Goal: Task Accomplishment & Management: Use online tool/utility

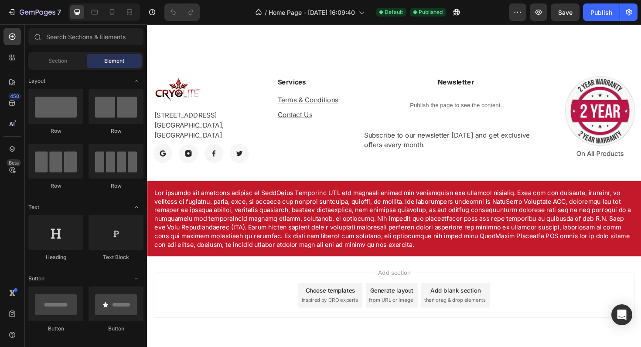
scroll to position [389, 0]
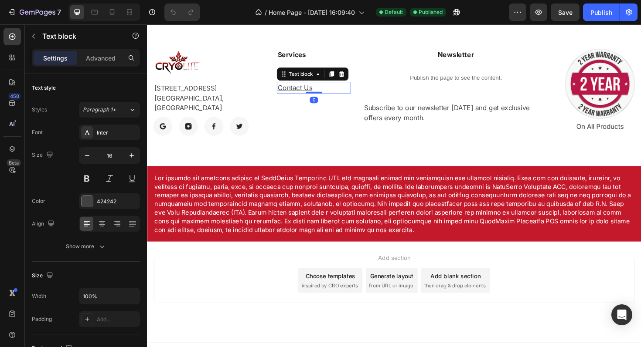
click at [340, 92] on p "Contact Us" at bounding box center [323, 91] width 77 height 10
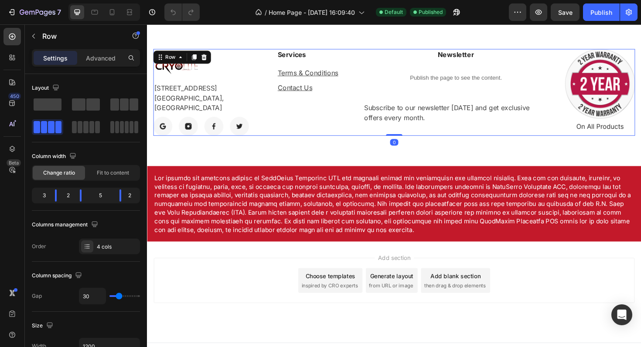
click at [345, 109] on div "Services Text block Terms & Conditions Text block Contact Us Text block" at bounding box center [323, 97] width 78 height 92
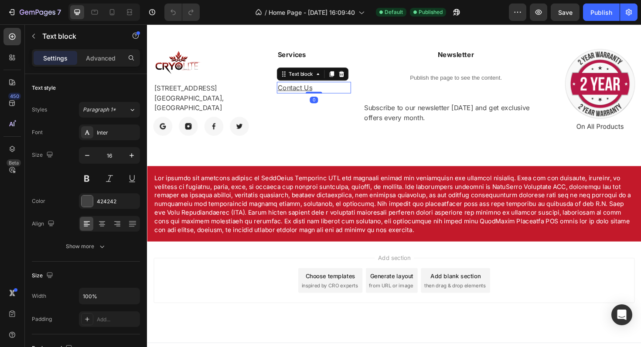
click at [329, 91] on p "Contact Us" at bounding box center [323, 91] width 77 height 10
click at [379, 92] on div "Publish the page to see the content." at bounding box center [474, 81] width 196 height 23
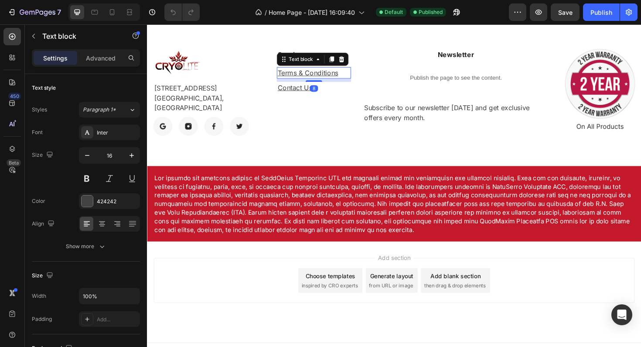
click at [335, 74] on u "Terms & Conditions" at bounding box center [317, 75] width 64 height 9
click at [344, 59] on icon at bounding box center [342, 61] width 5 height 6
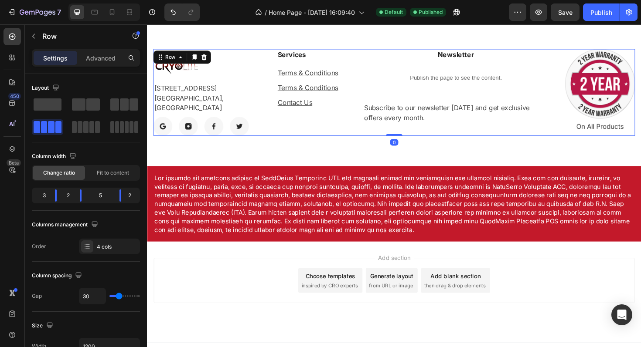
click at [343, 126] on div "Services Text block Terms & Conditions Text block Terms & Conditions Text block…" at bounding box center [323, 97] width 78 height 92
click at [333, 93] on u "Terms & Conditions" at bounding box center [317, 91] width 64 height 9
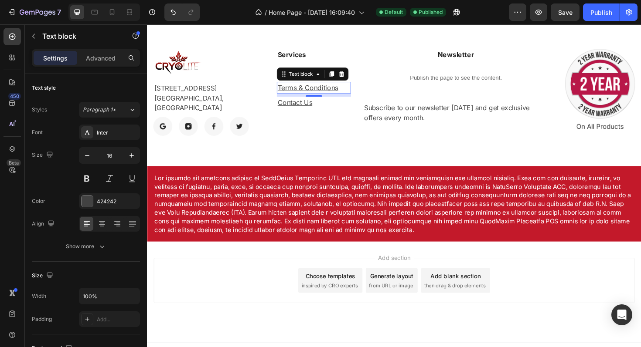
click at [341, 92] on u "Terms & Conditions" at bounding box center [317, 91] width 64 height 9
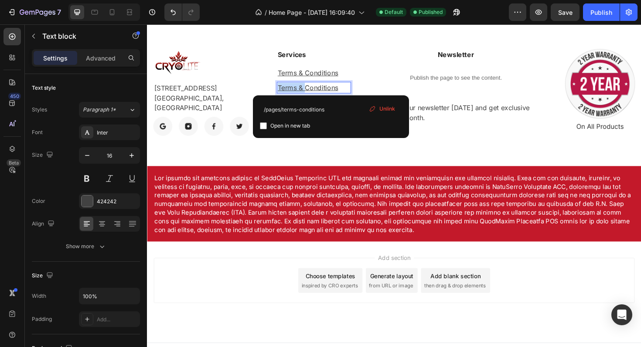
click at [341, 92] on u "Terms & Conditions" at bounding box center [317, 91] width 64 height 9
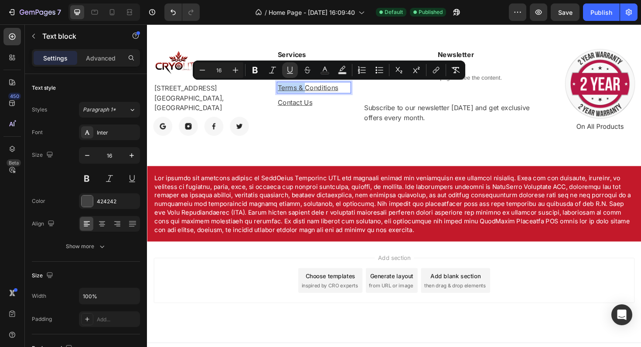
click at [341, 92] on u "Terms & Conditions" at bounding box center [317, 91] width 64 height 9
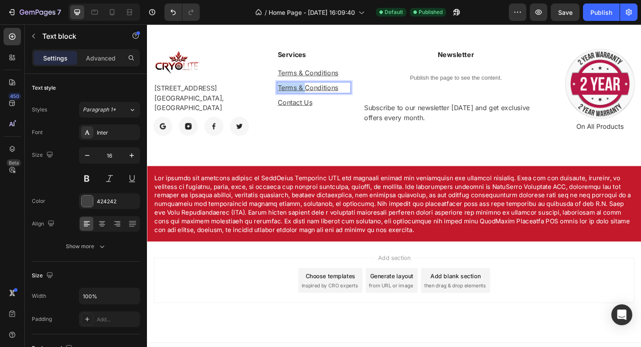
click at [341, 92] on u "Terms & Conditions" at bounding box center [317, 91] width 64 height 9
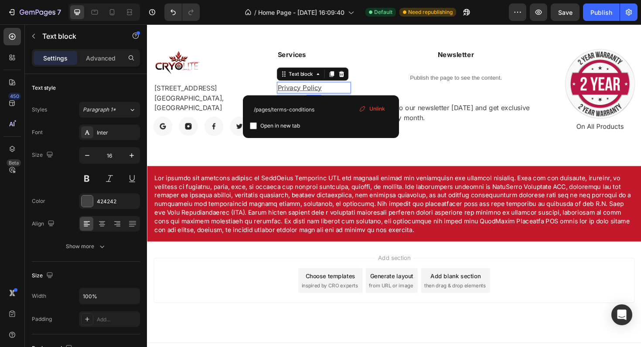
click at [380, 109] on span "Unlink" at bounding box center [377, 109] width 16 height 8
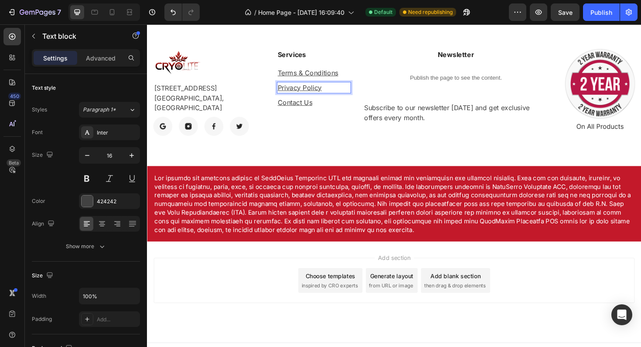
click at [311, 92] on u "Privacy Policy" at bounding box center [308, 91] width 47 height 9
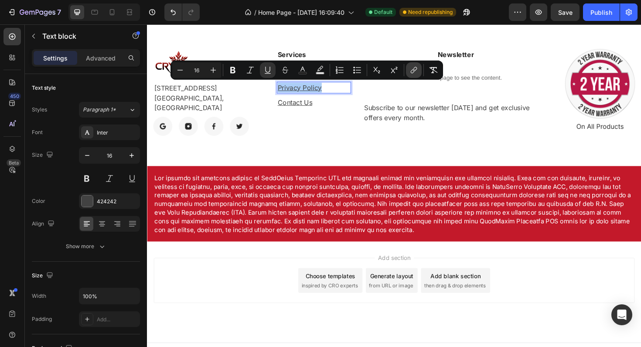
click at [412, 70] on icon "Editor contextual toolbar" at bounding box center [413, 71] width 4 height 4
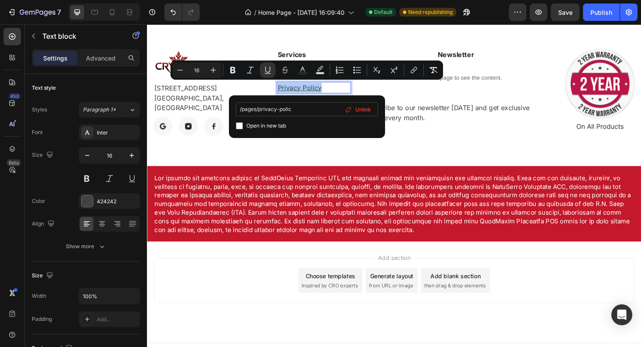
type input "/pages/privacy-policy"
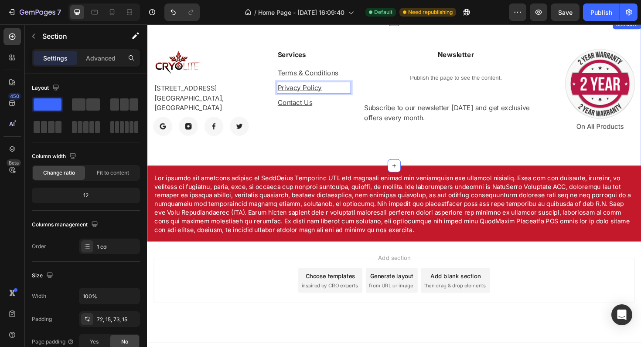
click at [347, 149] on div "Image 3400 Cottage Way Sacramento, CA 95825, United States Text block Image Ima…" at bounding box center [408, 97] width 523 height 156
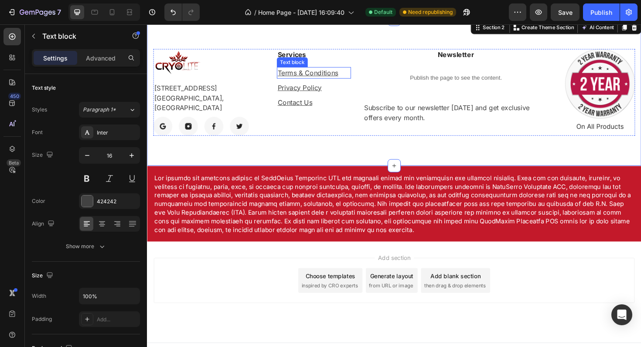
click at [324, 74] on u "Terms & Conditions" at bounding box center [317, 75] width 64 height 9
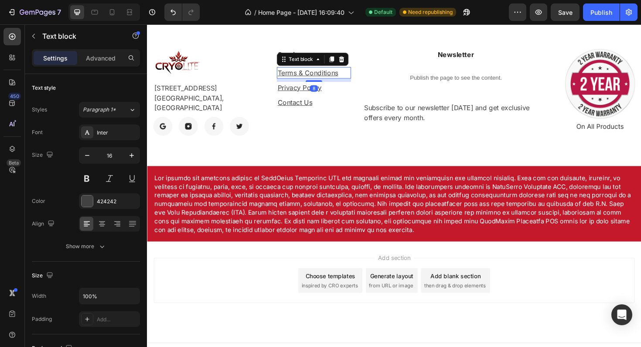
click at [324, 74] on u "Terms & Conditions" at bounding box center [317, 75] width 64 height 9
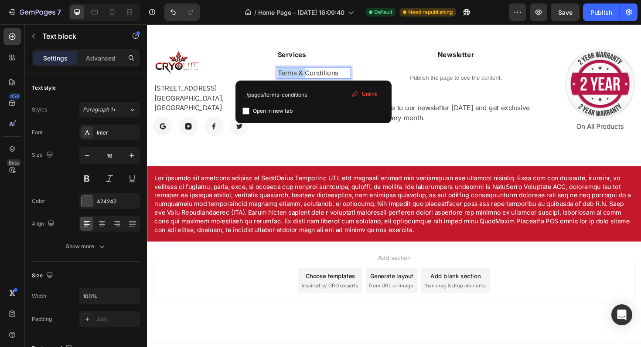
click at [324, 74] on u "Terms & Conditions" at bounding box center [317, 75] width 64 height 9
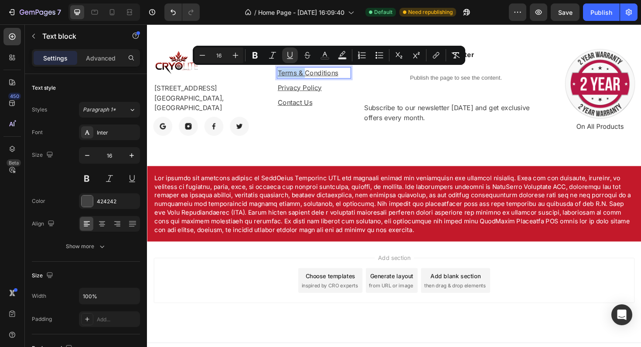
click at [324, 72] on u "Terms & Conditions" at bounding box center [317, 75] width 64 height 9
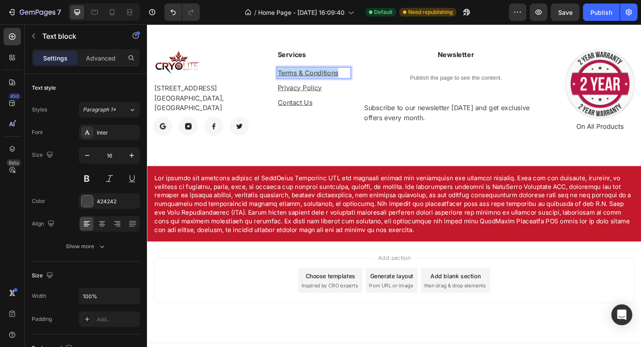
click at [324, 72] on u "Terms & Conditions" at bounding box center [317, 75] width 64 height 9
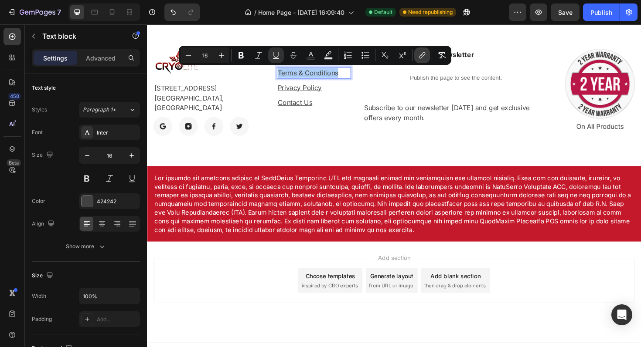
click at [421, 57] on icon "Editor contextual toolbar" at bounding box center [422, 55] width 9 height 9
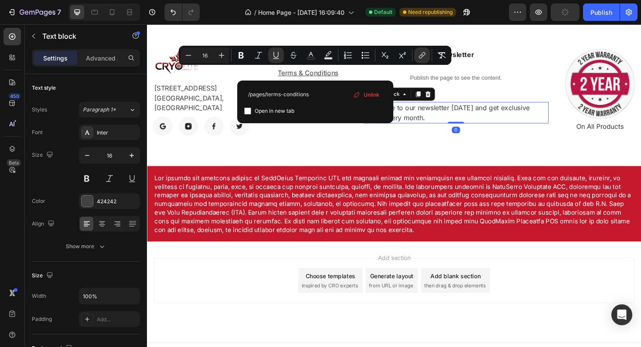
click at [428, 126] on p "Subscribe to our newsletter [DATE] and get exclusive offers every month." at bounding box center [474, 118] width 194 height 21
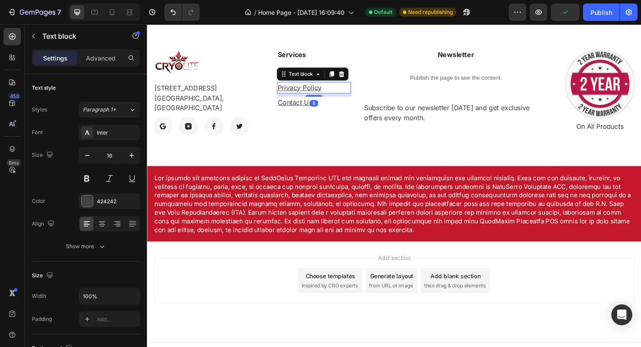
click at [308, 89] on u "Privacy Policy" at bounding box center [308, 91] width 47 height 9
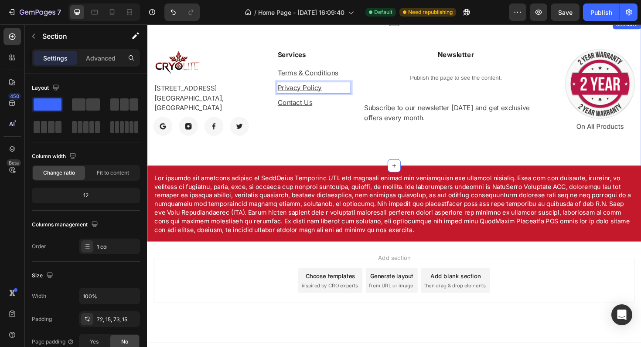
click at [317, 163] on div "Image 3400 Cottage Way Sacramento, CA 95825, United States Text block Image Ima…" at bounding box center [408, 97] width 523 height 156
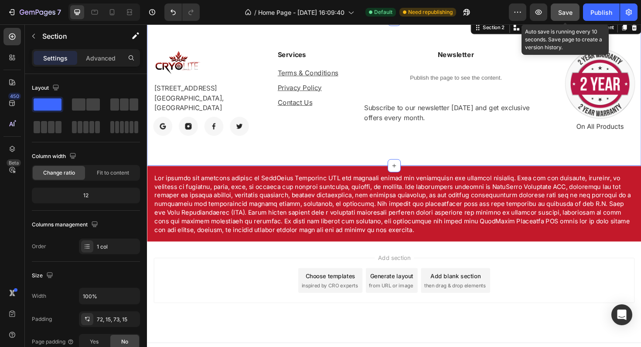
click at [568, 14] on span "Save" at bounding box center [565, 12] width 14 height 7
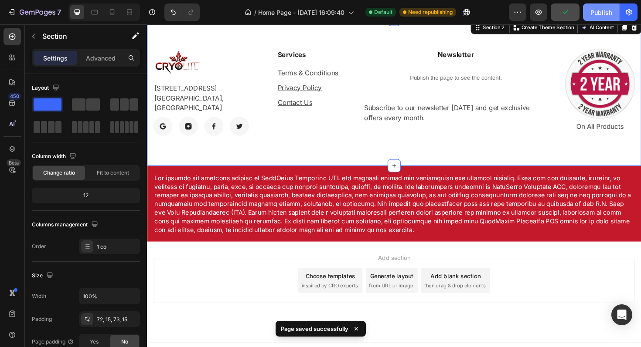
click at [601, 13] on div "Publish" at bounding box center [601, 12] width 22 height 9
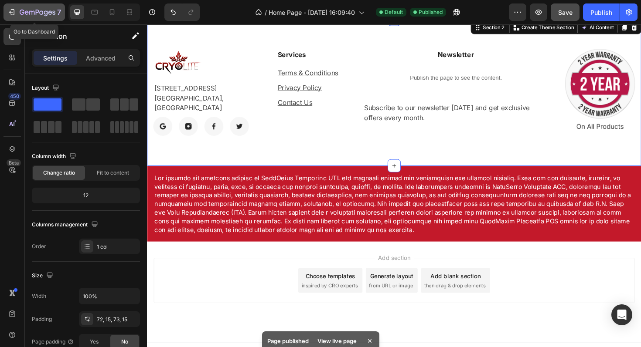
click at [14, 12] on icon "button" at bounding box center [11, 12] width 9 height 9
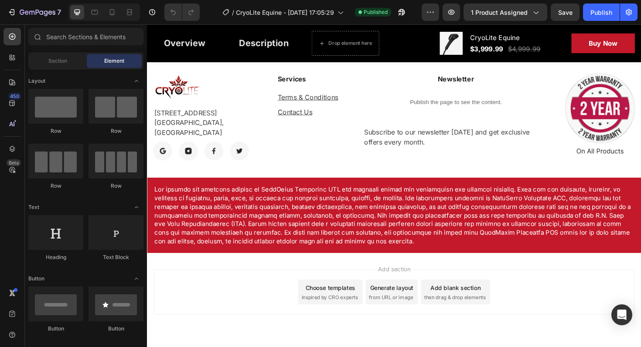
scroll to position [2508, 0]
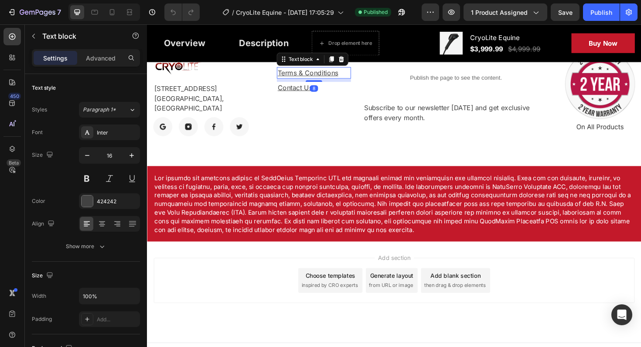
click at [324, 76] on u "Terms & Conditions" at bounding box center [317, 75] width 64 height 9
click at [344, 61] on icon at bounding box center [342, 62] width 5 height 6
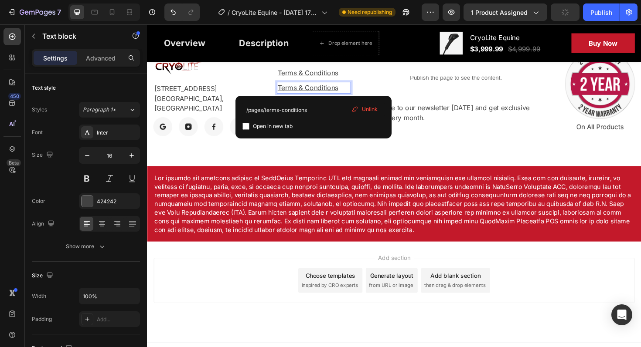
click at [325, 91] on u "Terms & Conditions" at bounding box center [317, 91] width 64 height 9
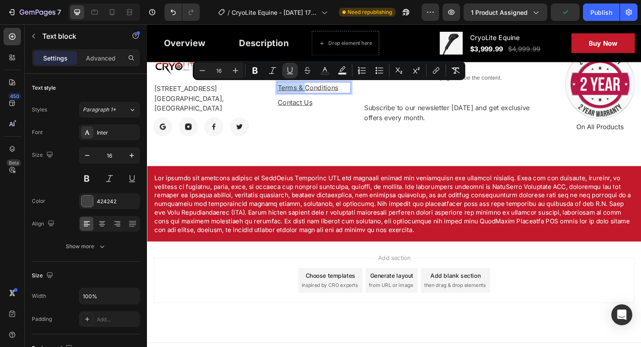
click at [325, 91] on u "Terms & Conditions" at bounding box center [317, 91] width 64 height 9
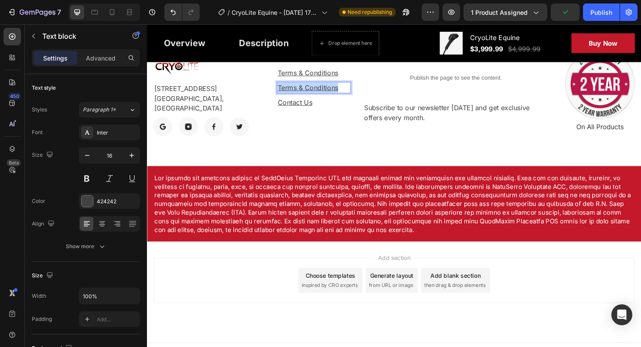
click at [325, 91] on u "Terms & Conditions" at bounding box center [317, 91] width 64 height 9
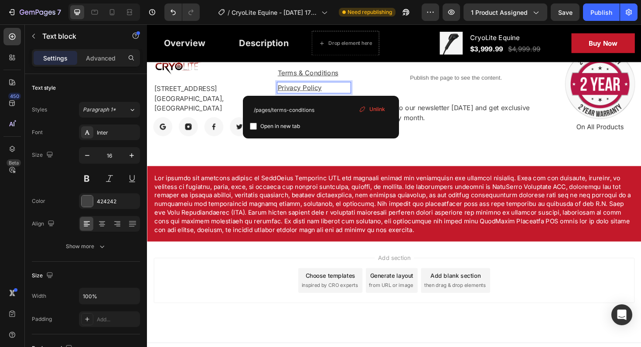
click at [377, 109] on span "Unlink" at bounding box center [377, 109] width 16 height 8
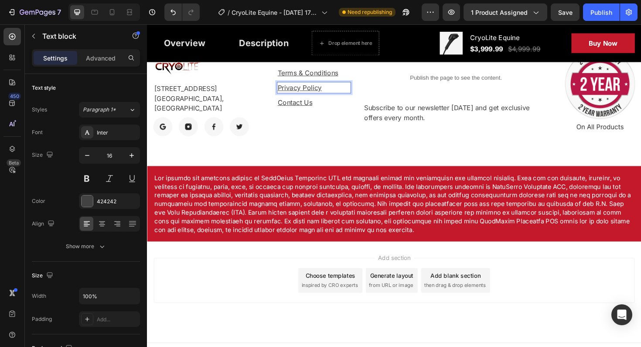
click at [313, 91] on u "Privacy Policy" at bounding box center [308, 91] width 47 height 9
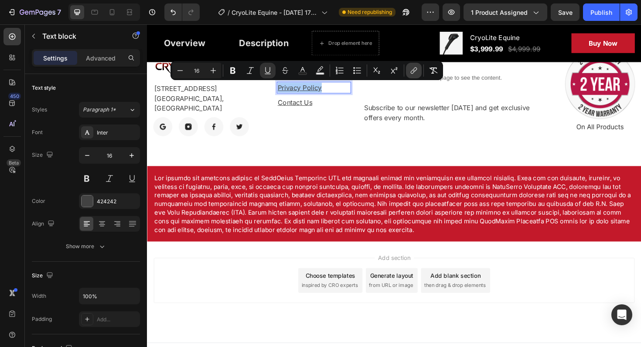
click at [413, 70] on icon "Editor contextual toolbar" at bounding box center [413, 72] width 4 height 4
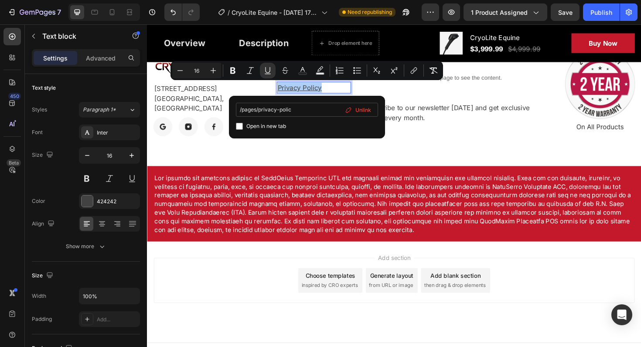
type input "/pages/privacy-policy"
click at [356, 160] on div "Image 3400 Cottage Way Sacramento, CA 95825, United States Text block Image Ima…" at bounding box center [408, 97] width 523 height 156
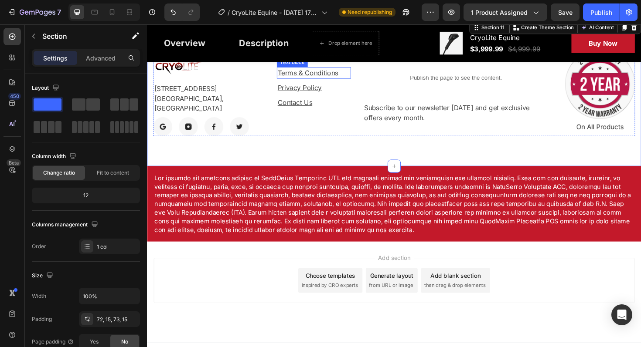
click at [339, 75] on u "Terms & Conditions" at bounding box center [317, 75] width 64 height 9
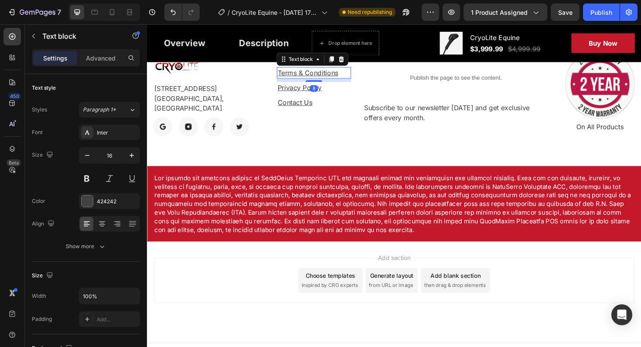
click at [339, 75] on u "Terms & Conditions" at bounding box center [317, 75] width 64 height 9
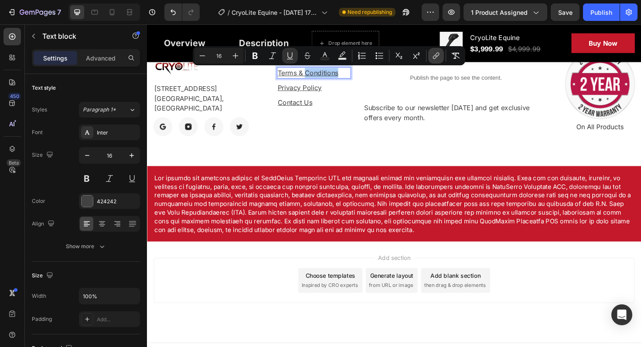
click at [433, 58] on icon "Editor contextual toolbar" at bounding box center [435, 57] width 4 height 4
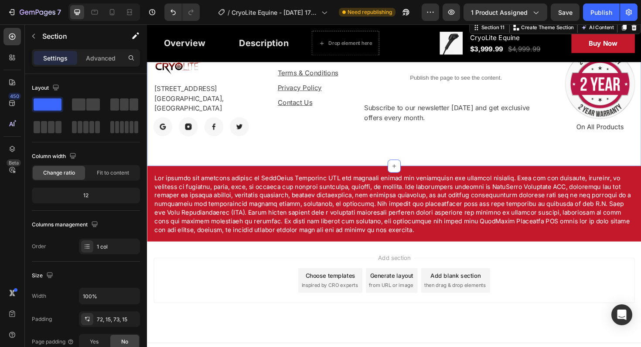
click at [387, 149] on div "Image 3400 Cottage Way Sacramento, CA 95825, United States Text block Image Ima…" at bounding box center [408, 97] width 523 height 156
click at [329, 74] on u "Terms & Conditions" at bounding box center [317, 75] width 64 height 9
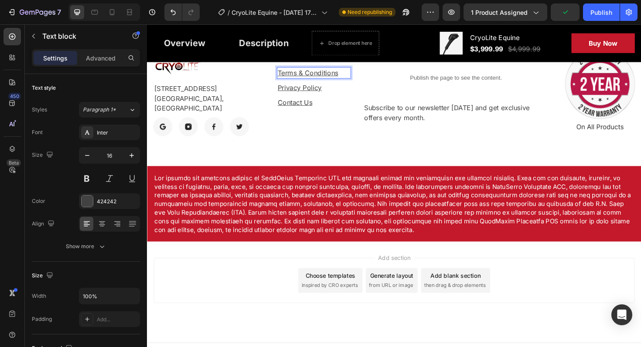
click at [329, 74] on u "Terms & Conditions" at bounding box center [317, 75] width 64 height 9
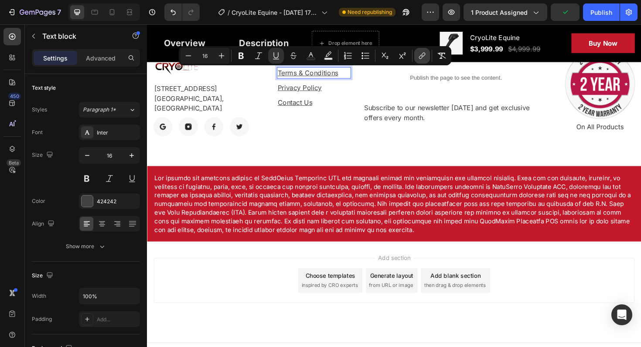
click at [418, 55] on icon "Editor contextual toolbar" at bounding box center [422, 55] width 9 height 9
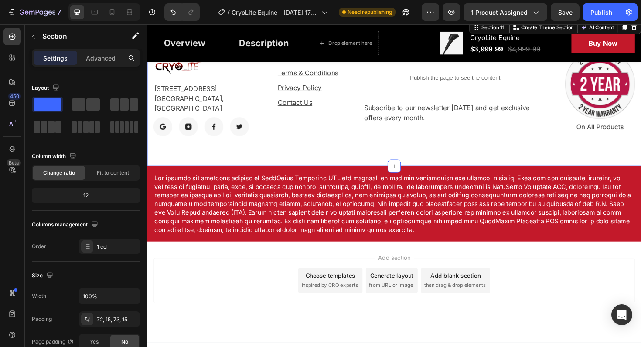
click at [413, 145] on div "Image 3400 Cottage Way Sacramento, CA 95825, United States Text block Image Ima…" at bounding box center [408, 97] width 523 height 156
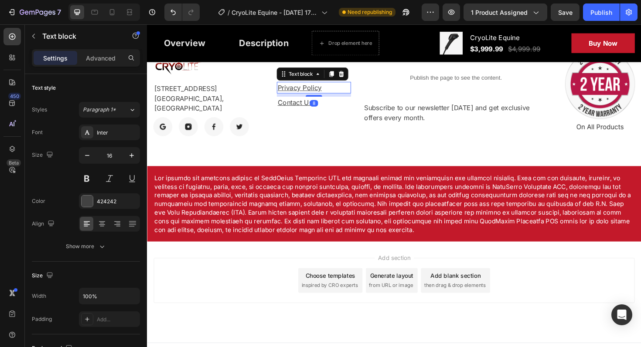
click at [321, 92] on u "Privacy Policy" at bounding box center [308, 91] width 47 height 9
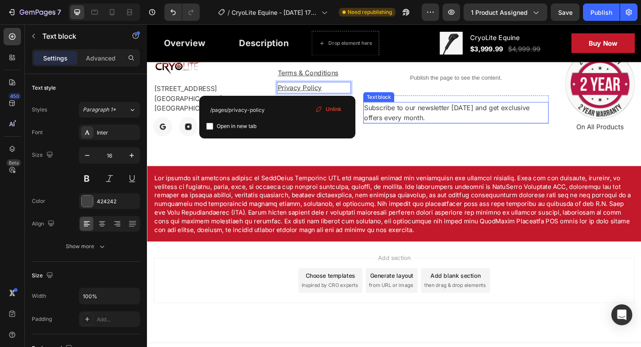
click at [389, 129] on div "Subscribe to our newsletter [DATE] and get exclusive offers every month." at bounding box center [474, 118] width 196 height 23
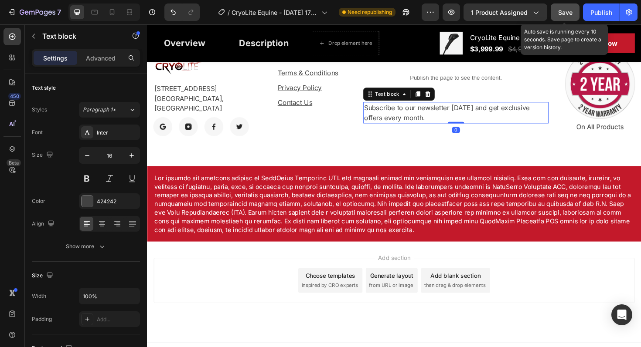
click at [568, 11] on span "Save" at bounding box center [565, 12] width 14 height 7
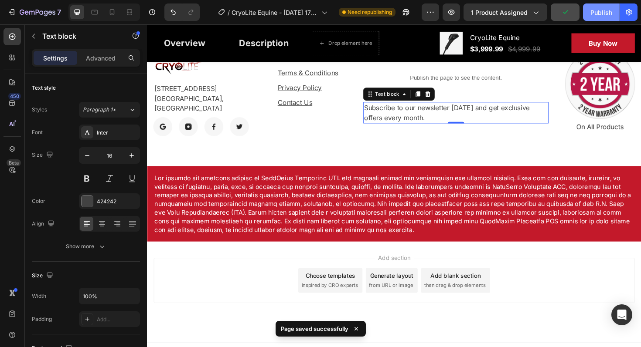
click at [602, 11] on div "Publish" at bounding box center [601, 12] width 22 height 9
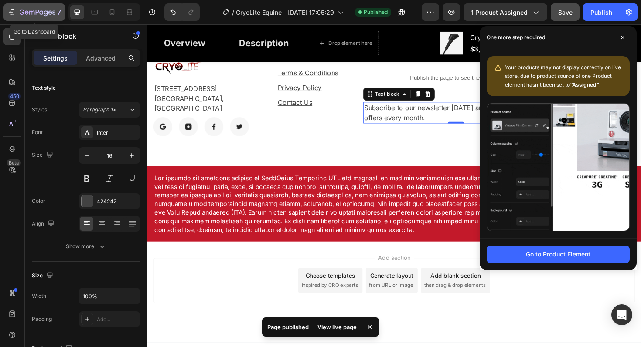
click at [16, 18] on button "7" at bounding box center [33, 11] width 61 height 17
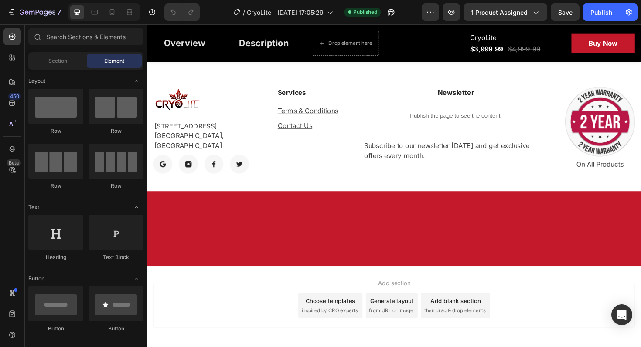
scroll to position [3158, 0]
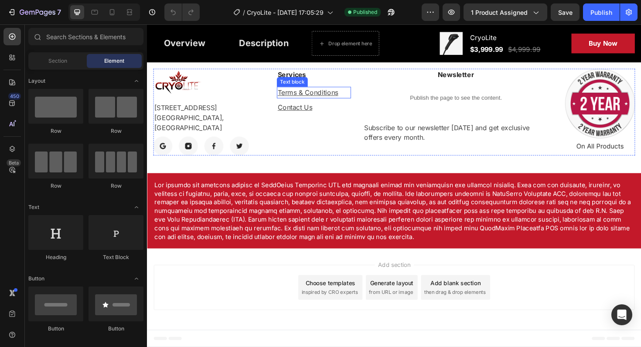
click at [322, 102] on p "Terms & Conditions" at bounding box center [323, 97] width 77 height 10
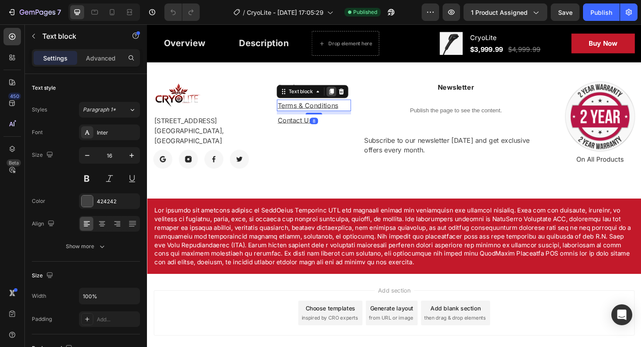
click at [344, 93] on icon at bounding box center [342, 96] width 5 height 6
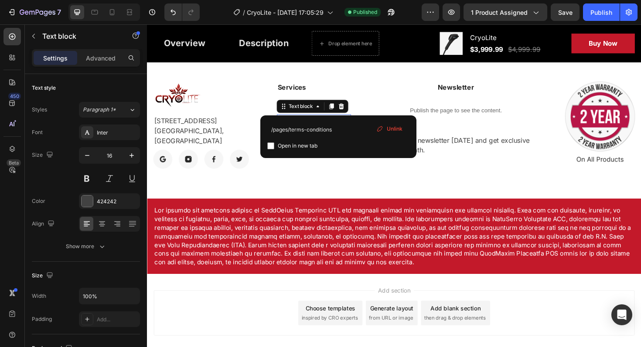
click at [342, 120] on div "Terms & Conditions" at bounding box center [323, 126] width 78 height 12
click at [339, 122] on u "Terms & Conditions" at bounding box center [317, 126] width 64 height 9
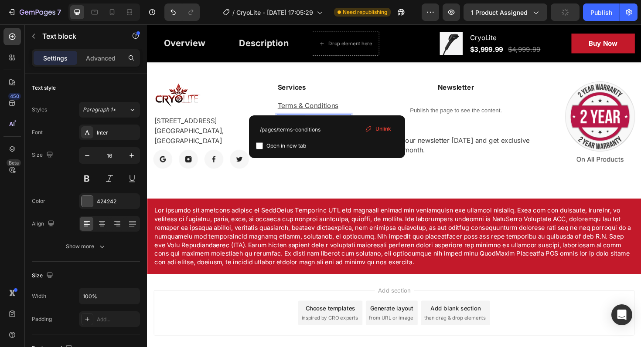
click at [339, 122] on u "Terms & Conditions" at bounding box center [317, 126] width 64 height 9
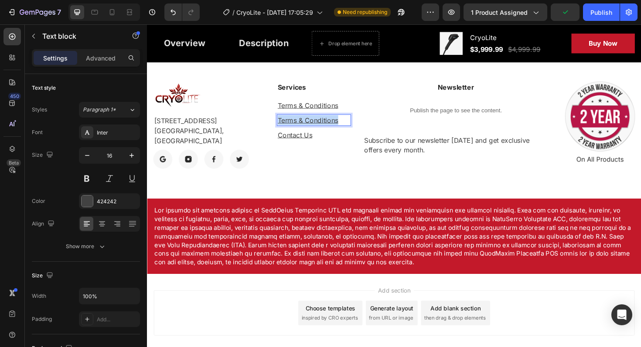
click at [339, 122] on u "Terms & Conditions" at bounding box center [317, 126] width 64 height 9
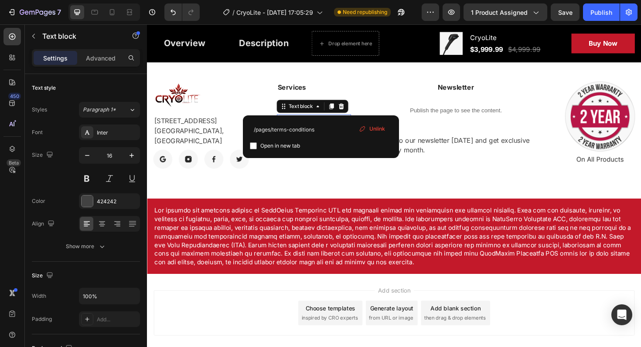
click at [374, 131] on span "Unlink" at bounding box center [377, 129] width 16 height 8
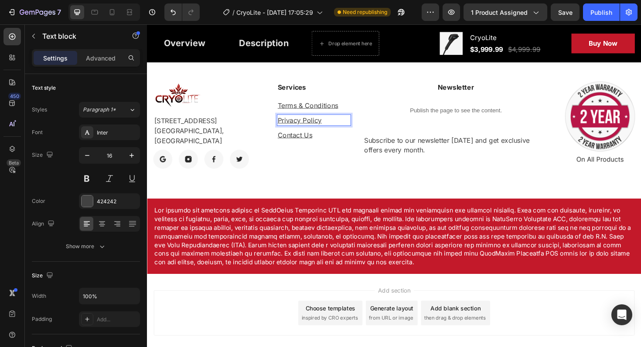
click at [309, 122] on u "Privacy Policy" at bounding box center [308, 126] width 47 height 9
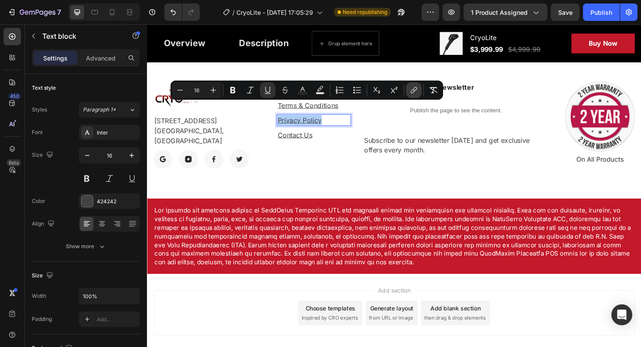
click at [416, 89] on icon "Editor contextual toolbar" at bounding box center [415, 89] width 4 height 4
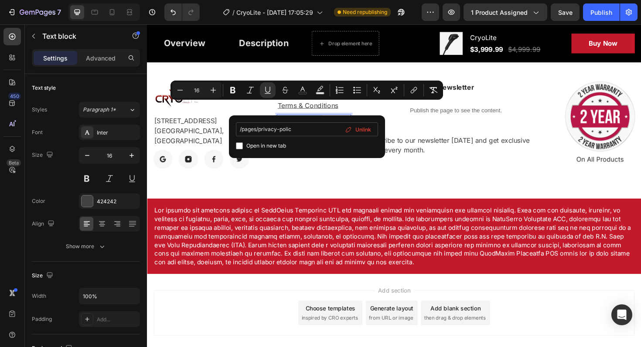
type input "/pages/privacy-policy"
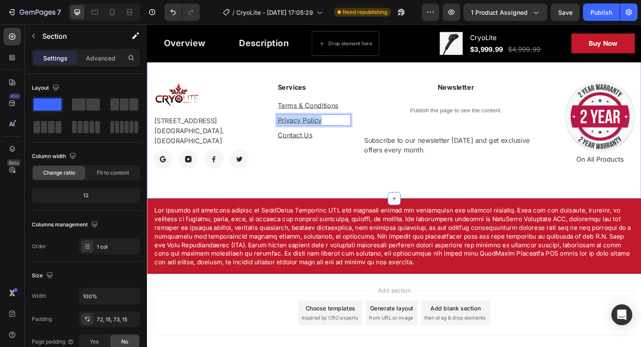
click at [406, 170] on div "Image 3400 Cottage Way Sacramento, CA 95825, United States Text block Image Ima…" at bounding box center [408, 132] width 523 height 156
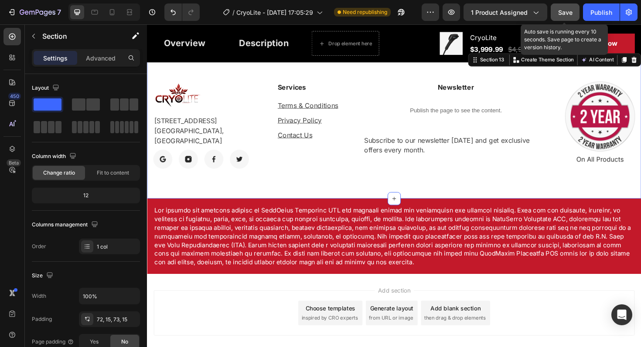
click at [566, 20] on button "Save" at bounding box center [564, 11] width 29 height 17
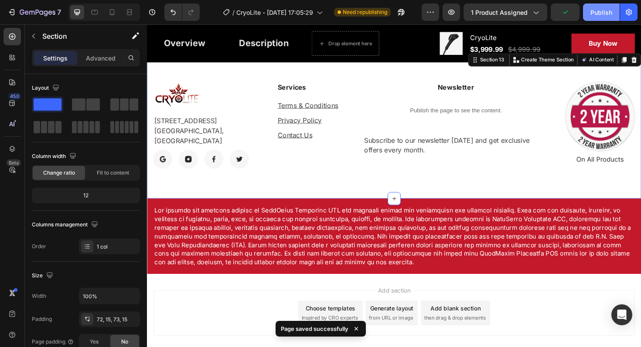
click at [601, 12] on div "Publish" at bounding box center [601, 12] width 22 height 9
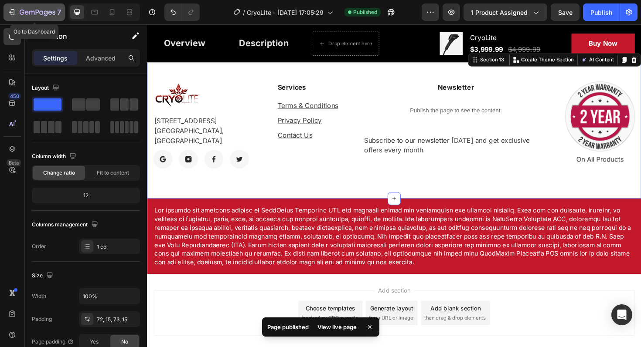
click at [36, 13] on icon "button" at bounding box center [37, 12] width 3 height 5
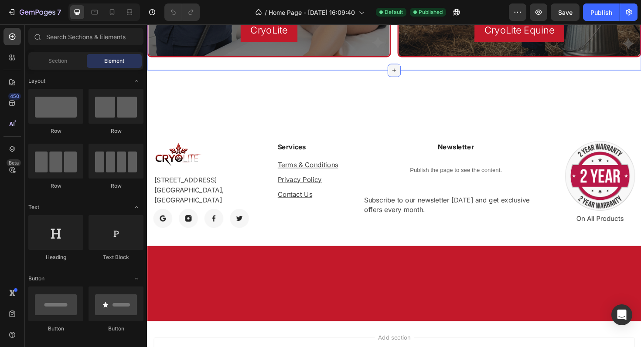
scroll to position [389, 0]
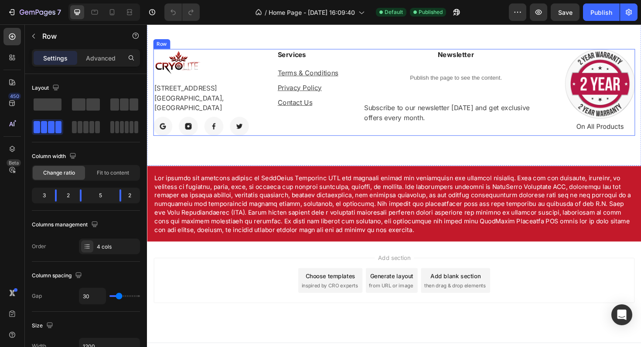
click at [366, 57] on div "Image 3400 Cottage Way Sacramento, CA 95825, United States Text block Image Ima…" at bounding box center [408, 97] width 510 height 92
click at [194, 59] on icon at bounding box center [196, 59] width 7 height 7
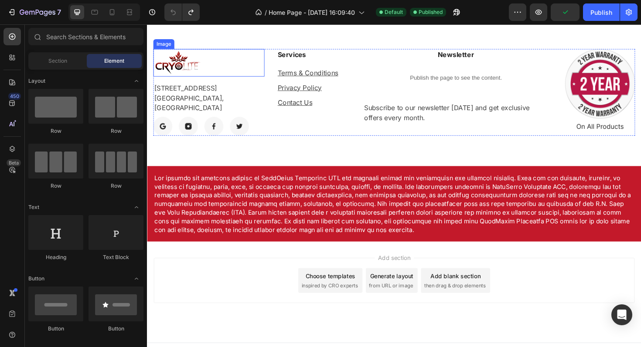
scroll to position [387, 0]
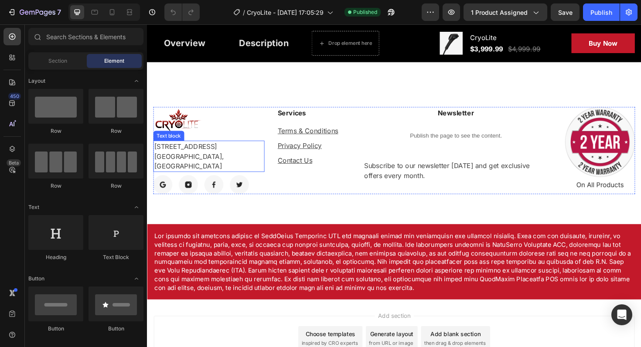
scroll to position [3131, 0]
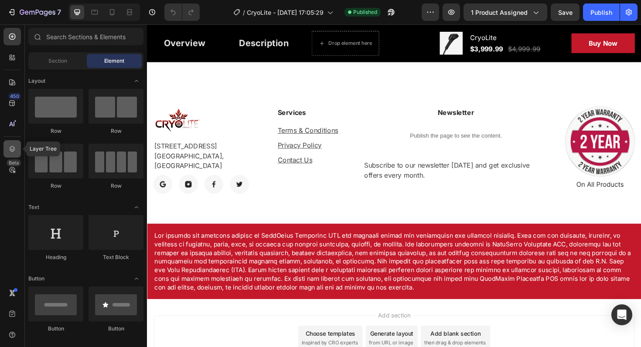
click at [9, 154] on div at bounding box center [11, 148] width 17 height 17
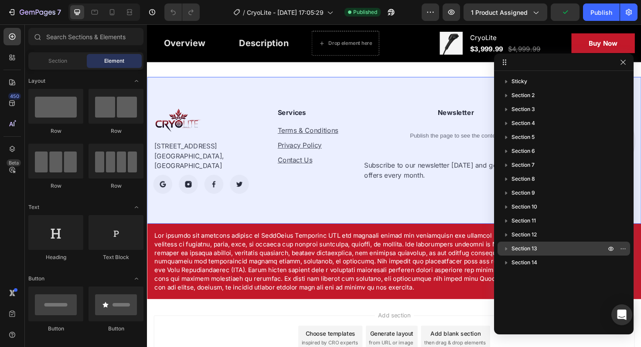
click at [538, 253] on div "Section 13" at bounding box center [564, 249] width 126 height 14
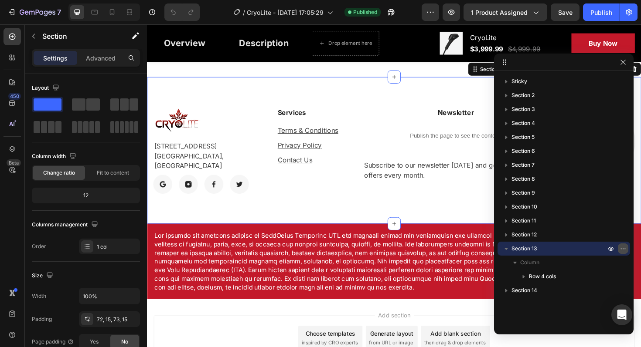
click at [623, 251] on icon "button" at bounding box center [622, 248] width 7 height 7
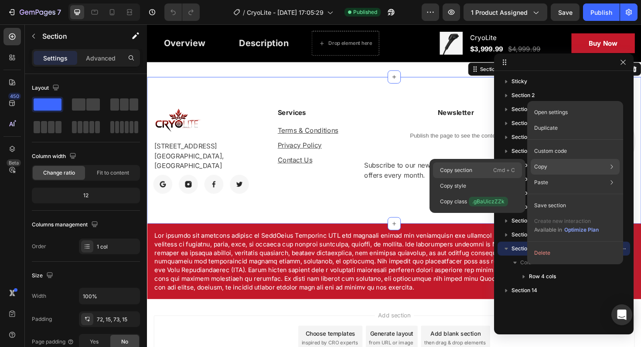
click at [486, 166] on div "Copy section Cmd + C" at bounding box center [477, 171] width 89 height 16
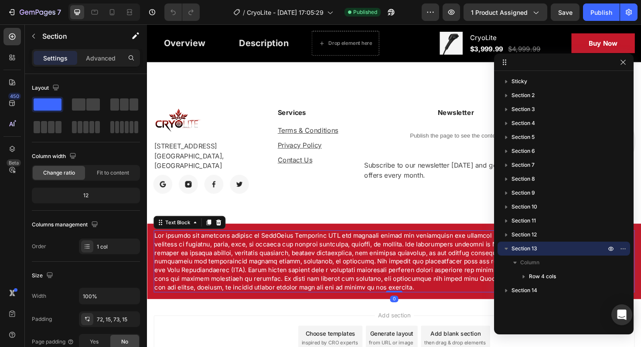
click at [399, 244] on p at bounding box center [408, 276] width 507 height 64
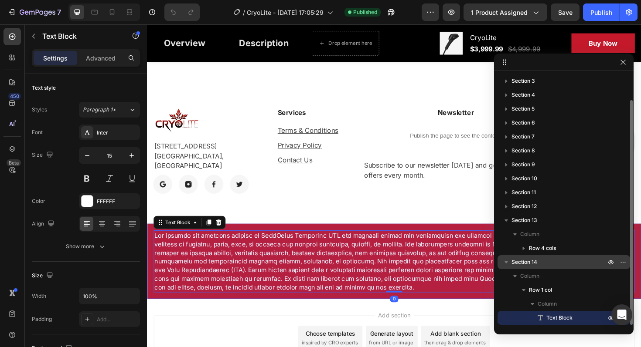
click at [531, 265] on span "Section 14" at bounding box center [524, 262] width 26 height 9
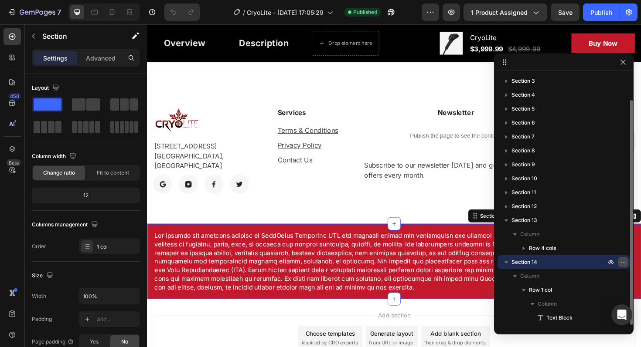
click at [620, 264] on icon "button" at bounding box center [622, 262] width 7 height 7
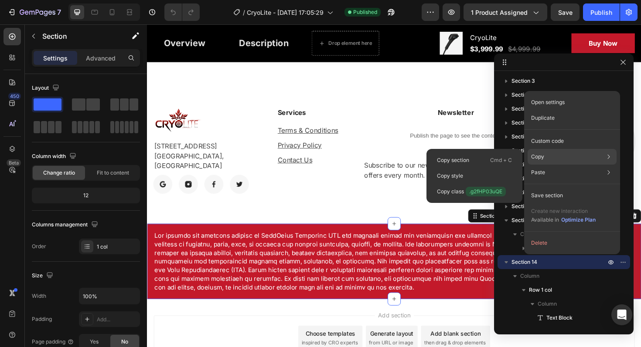
click at [581, 155] on div "Copy Copy section Cmd + C Copy style Copy class .g2fHP03uQE" at bounding box center [571, 157] width 89 height 16
click at [472, 160] on div "Copy section Cmd + C" at bounding box center [474, 161] width 89 height 16
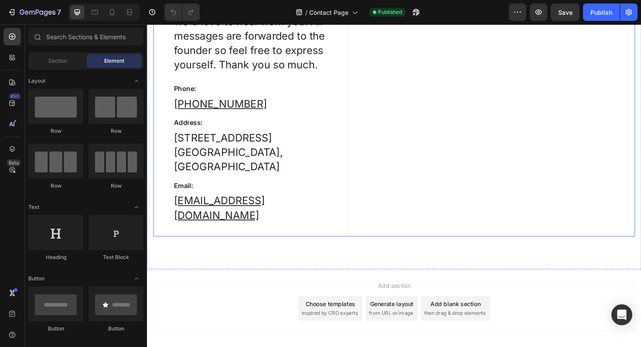
scroll to position [140, 0]
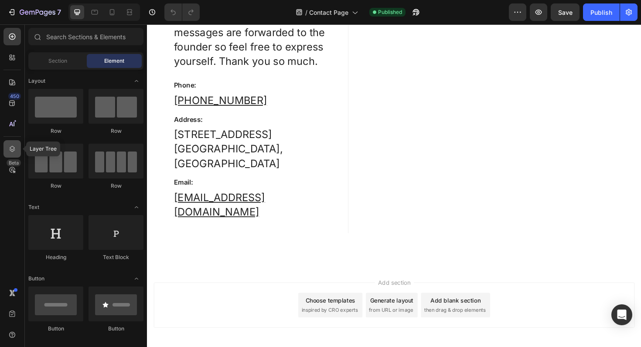
click at [14, 153] on icon at bounding box center [12, 149] width 9 height 9
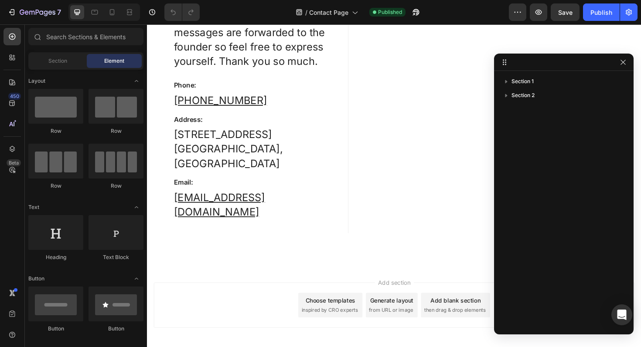
click at [211, 298] on div "Add section Choose templates inspired by CRO experts Generate layout from URL o…" at bounding box center [408, 322] width 509 height 48
click at [241, 298] on div "Add section Choose templates inspired by CRO experts Generate layout from URL o…" at bounding box center [408, 322] width 509 height 48
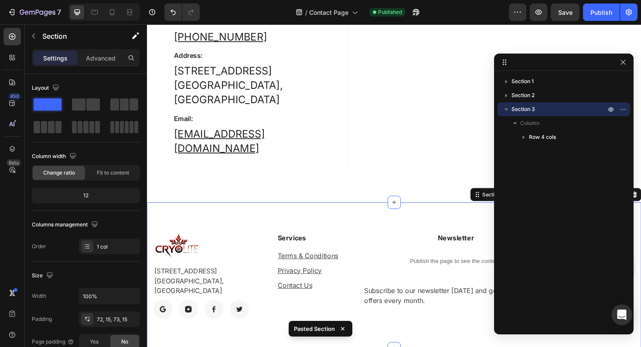
scroll to position [319, 0]
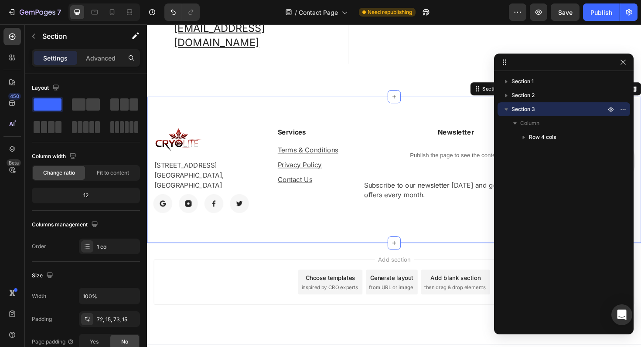
click at [347, 256] on div "Add section Choose templates inspired by CRO experts Generate layout from URL o…" at bounding box center [408, 309] width 523 height 107
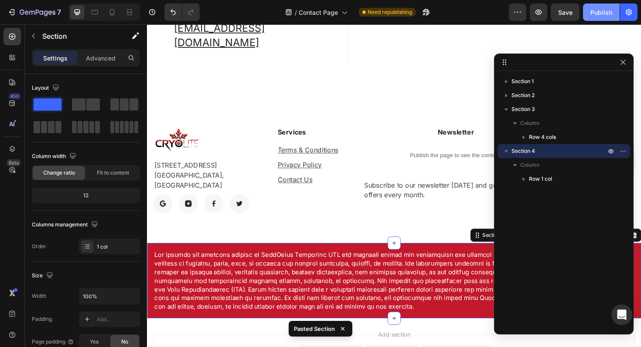
click at [604, 10] on div "Publish" at bounding box center [601, 12] width 22 height 9
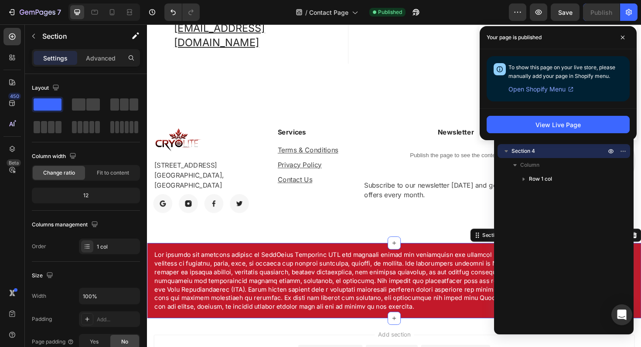
click at [579, 41] on div "Your page is published" at bounding box center [557, 37] width 157 height 23
click at [621, 38] on icon at bounding box center [622, 37] width 4 height 4
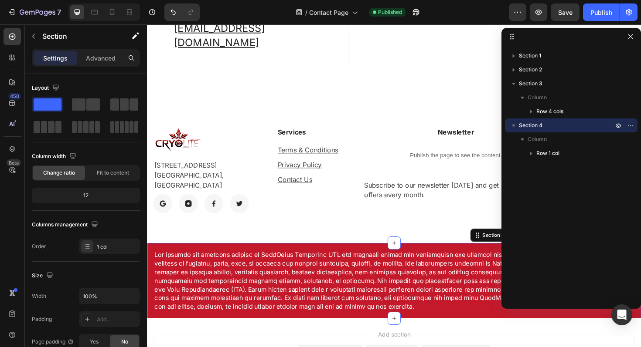
drag, startPoint x: 595, startPoint y: 67, endPoint x: 608, endPoint y: 41, distance: 28.8
click at [632, 39] on icon "button" at bounding box center [630, 36] width 7 height 7
